Goal: Information Seeking & Learning: Find specific fact

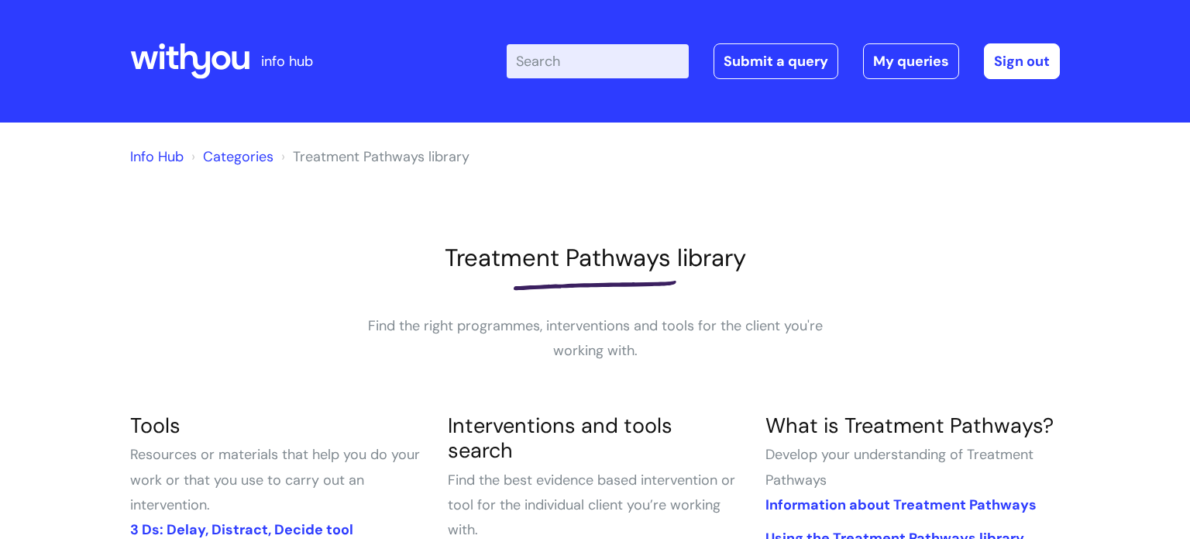
click at [559, 64] on input "Enter your search term here..." at bounding box center [598, 61] width 182 height 34
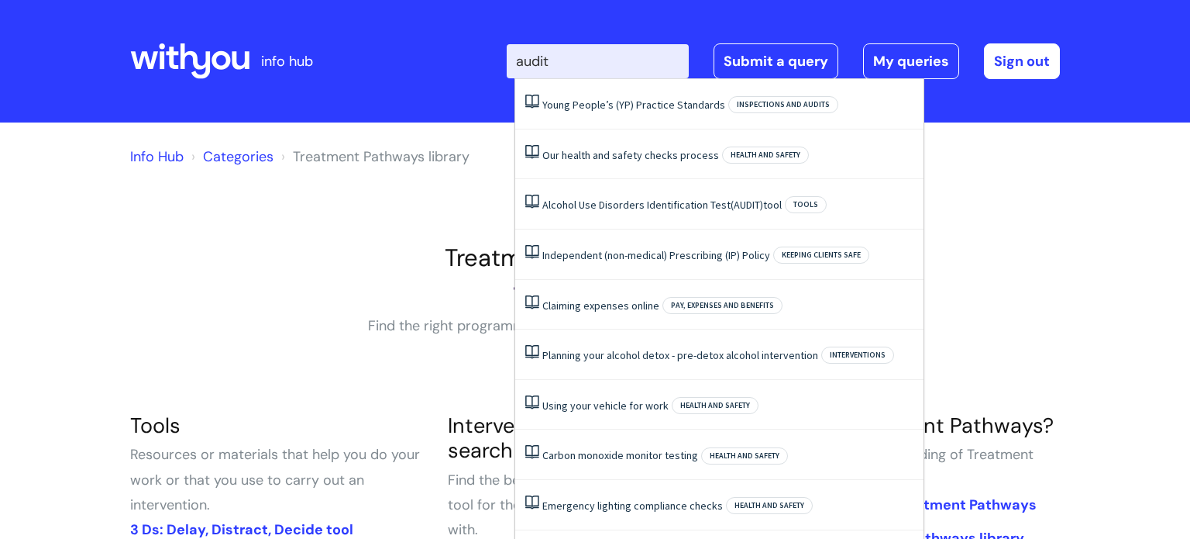
type input "audit"
click button "Search" at bounding box center [0, 0] width 0 height 0
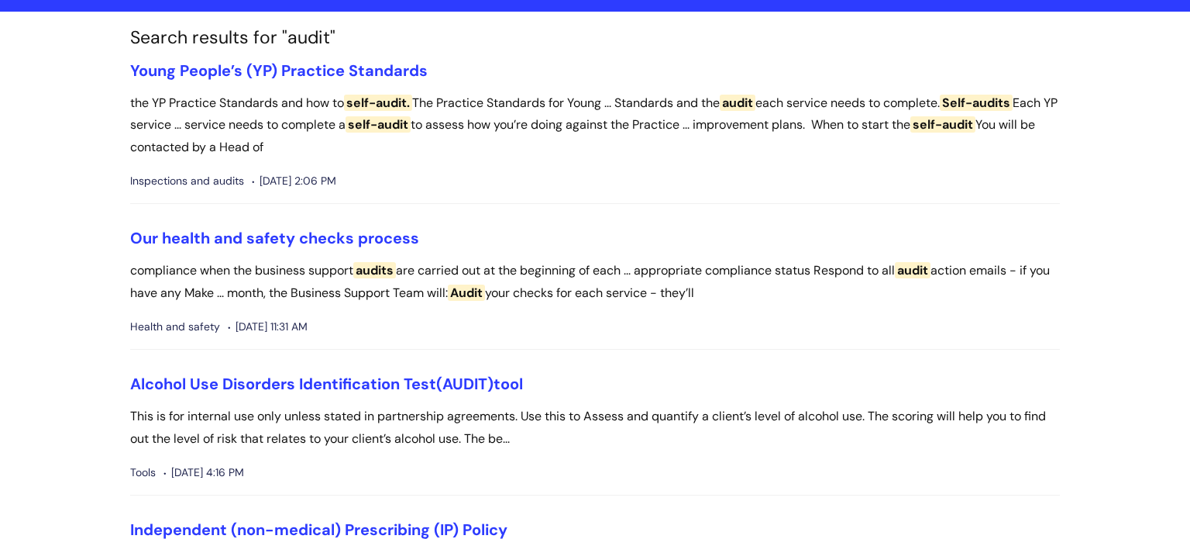
scroll to position [117, 0]
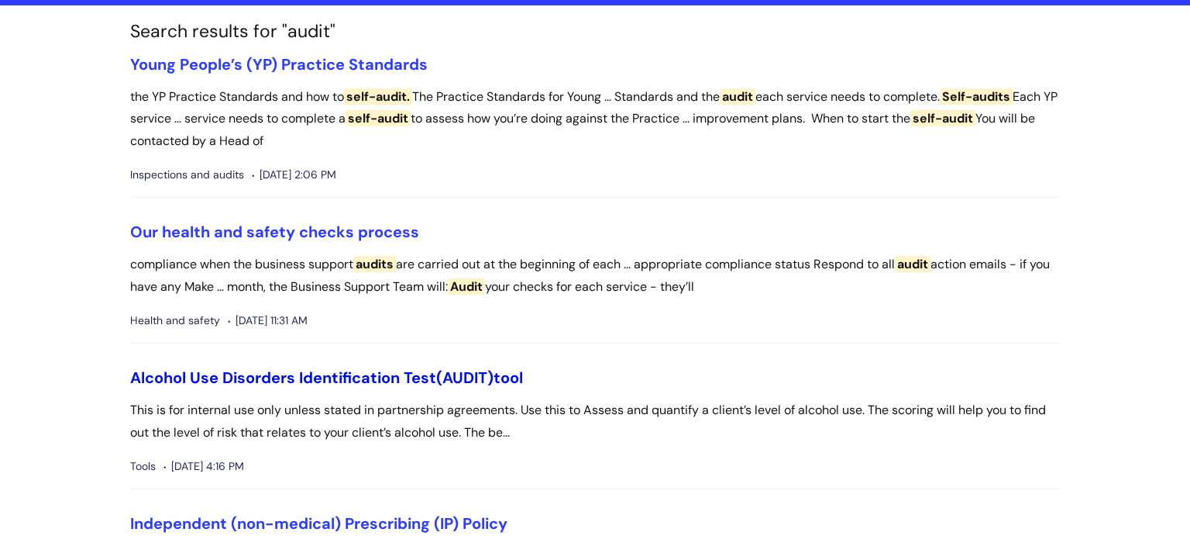
click at [439, 372] on link "Alcohol Use Disorders Identification Test (AUDIT) tool" at bounding box center [326, 377] width 393 height 20
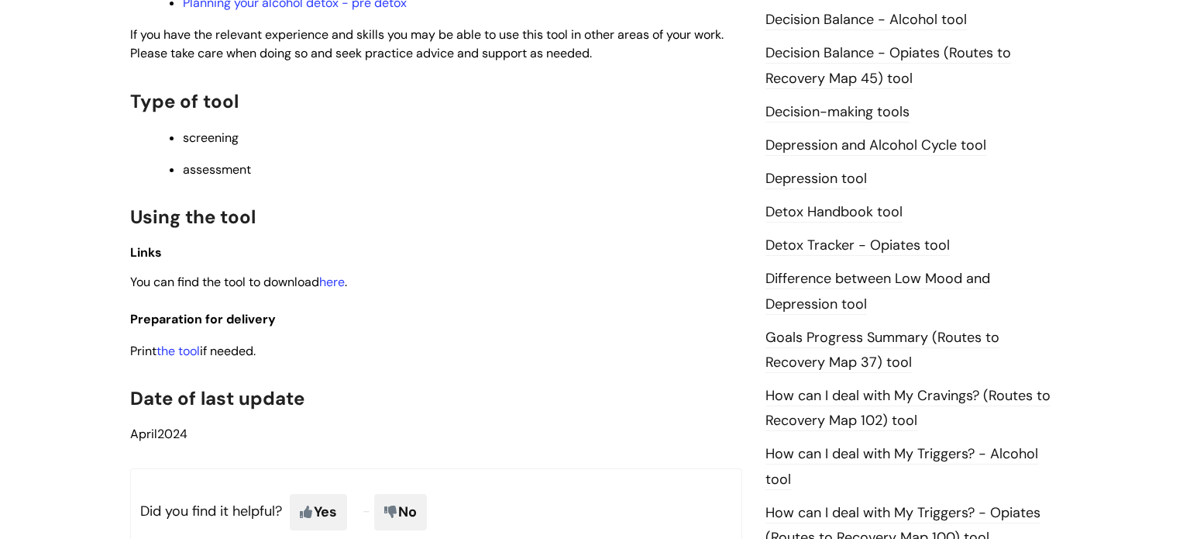
scroll to position [749, 0]
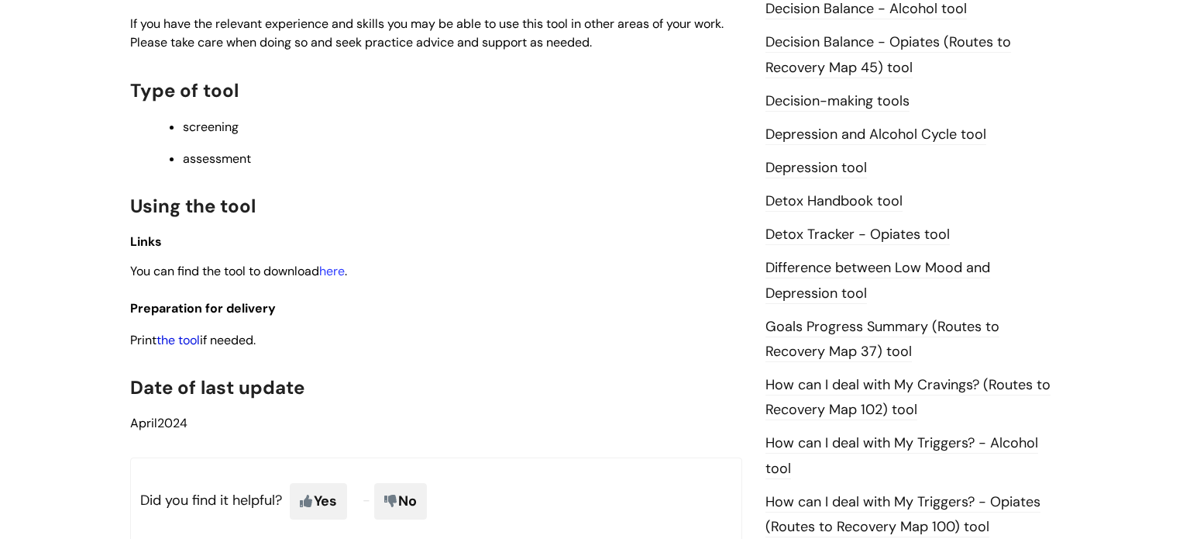
click at [178, 347] on link "the tool" at bounding box center [178, 340] width 43 height 16
